Goal: Transaction & Acquisition: Purchase product/service

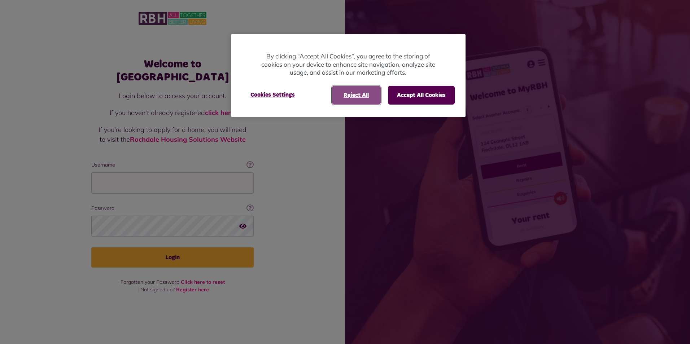
drag, startPoint x: 367, startPoint y: 92, endPoint x: 322, endPoint y: 102, distance: 45.8
click at [366, 93] on button "Reject All" at bounding box center [356, 95] width 49 height 19
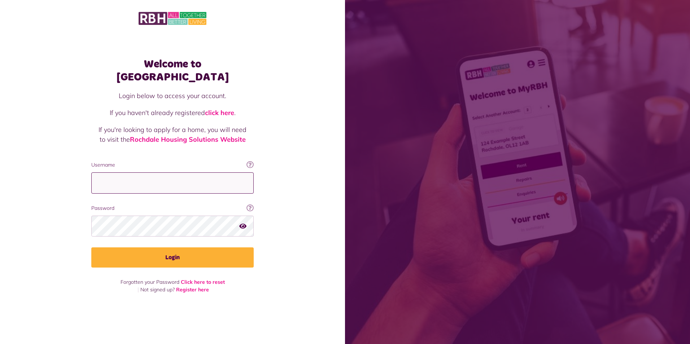
click at [178, 183] on input "Username" at bounding box center [172, 182] width 162 height 21
type input "**********"
click at [91, 247] on button "Login" at bounding box center [172, 257] width 162 height 20
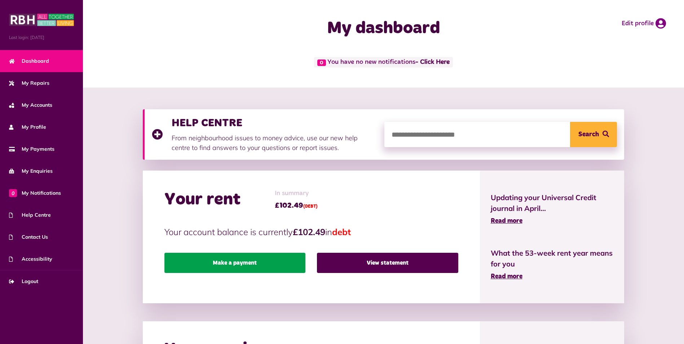
click at [261, 265] on link "Make a payment" at bounding box center [234, 263] width 141 height 20
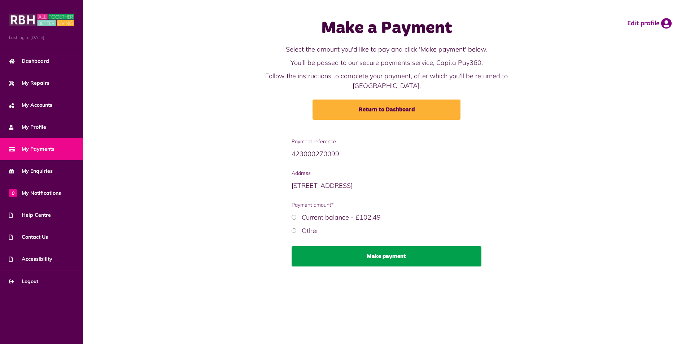
click at [348, 250] on button "Make payment" at bounding box center [386, 256] width 190 height 20
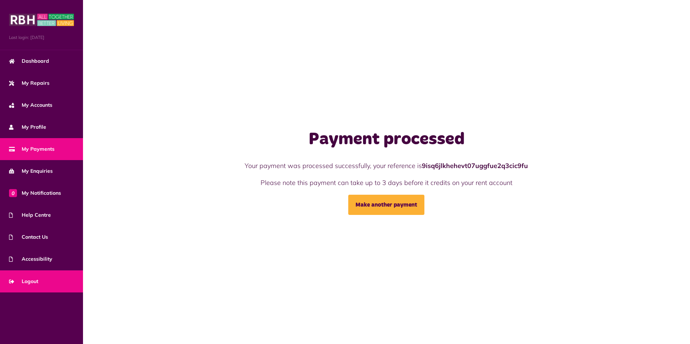
click at [28, 279] on span "Logout" at bounding box center [23, 282] width 29 height 8
